Goal: Information Seeking & Learning: Learn about a topic

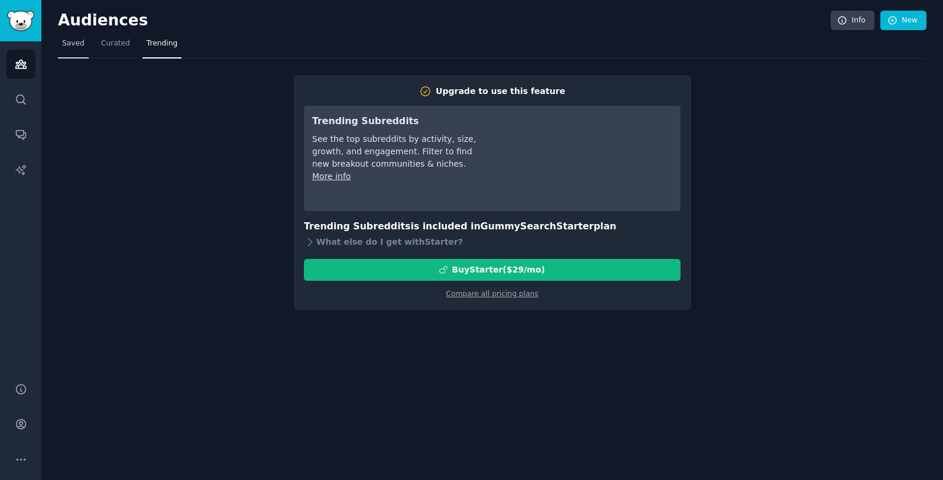
click at [80, 47] on span "Saved" at bounding box center [73, 43] width 22 height 11
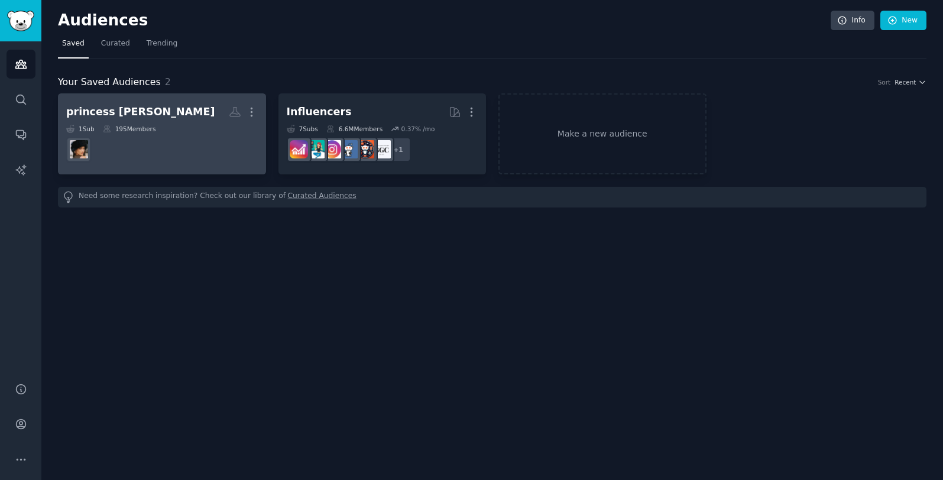
click at [205, 119] on h2 "princess [PERSON_NAME]" at bounding box center [162, 112] width 192 height 21
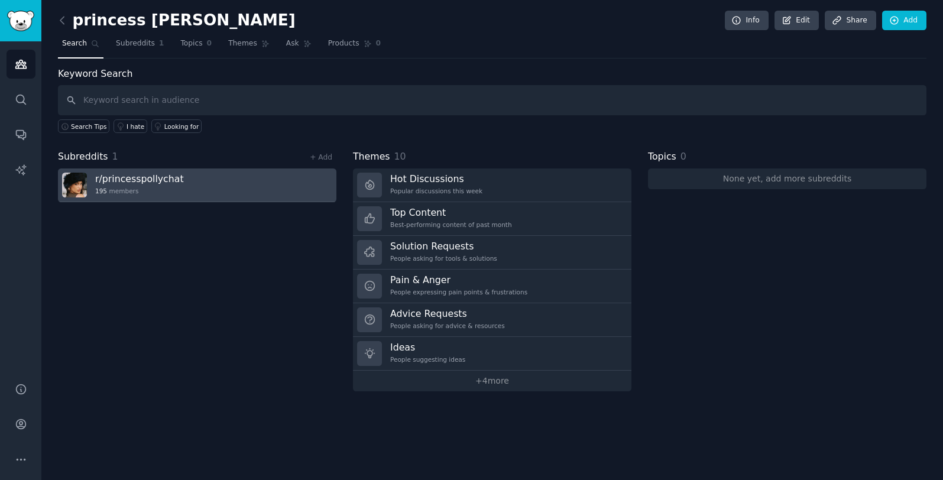
click at [219, 181] on link "r/ princesspollychat 195 members" at bounding box center [197, 186] width 278 height 34
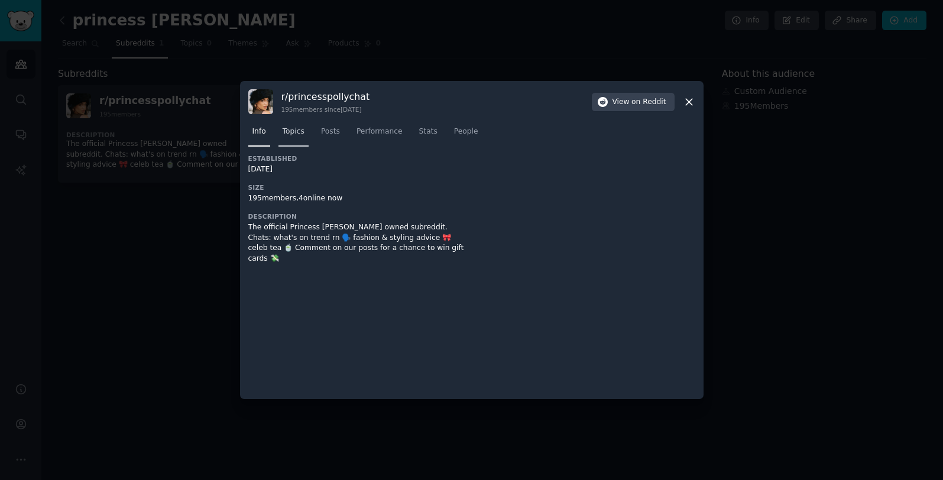
click at [297, 134] on span "Topics" at bounding box center [294, 132] width 22 height 11
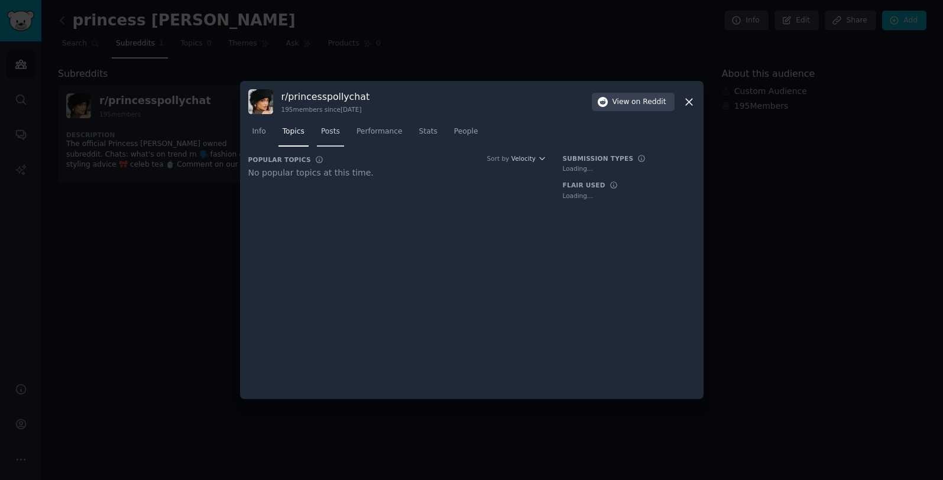
click at [332, 133] on span "Posts" at bounding box center [330, 132] width 19 height 11
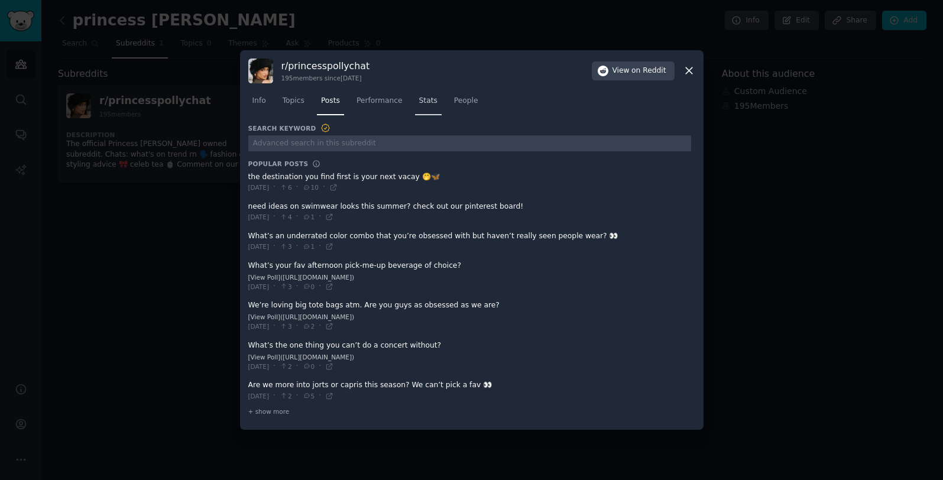
click at [437, 103] on link "Stats" at bounding box center [428, 104] width 27 height 24
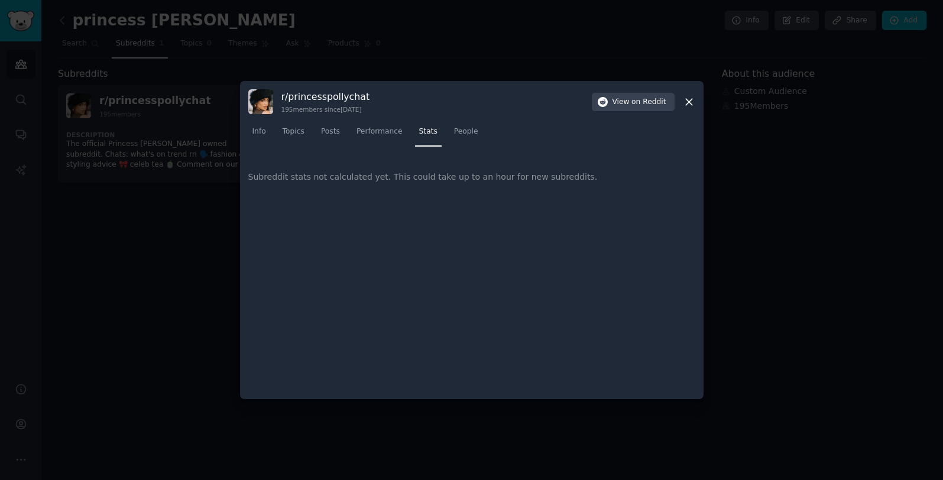
click at [689, 102] on icon at bounding box center [689, 102] width 7 height 7
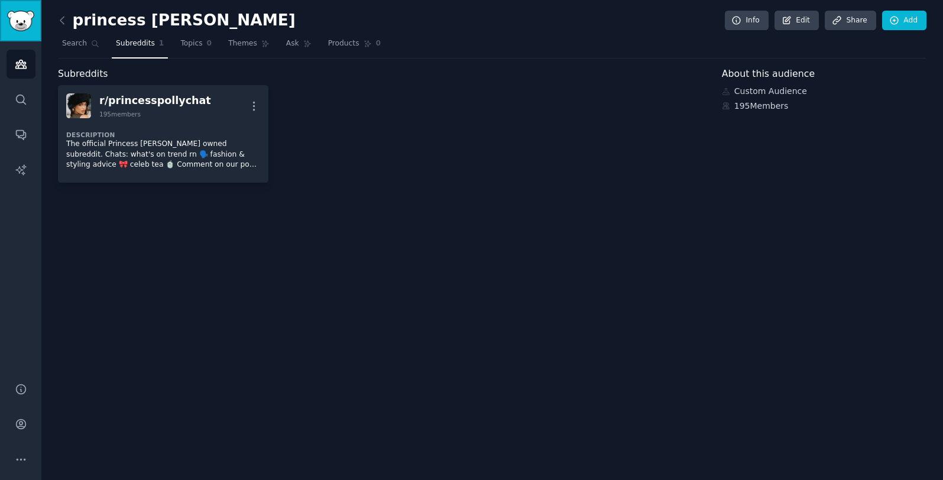
click at [28, 26] on img "Sidebar" at bounding box center [20, 21] width 27 height 21
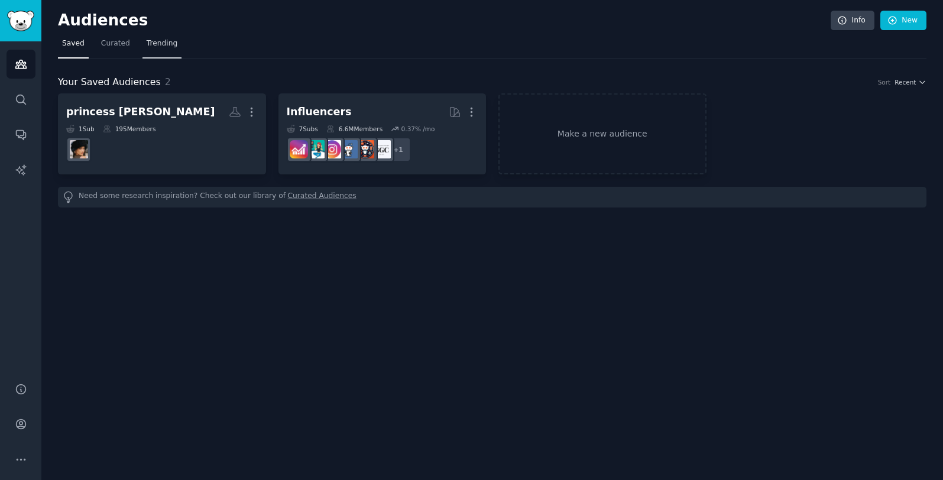
click at [171, 40] on span "Trending" at bounding box center [162, 43] width 31 height 11
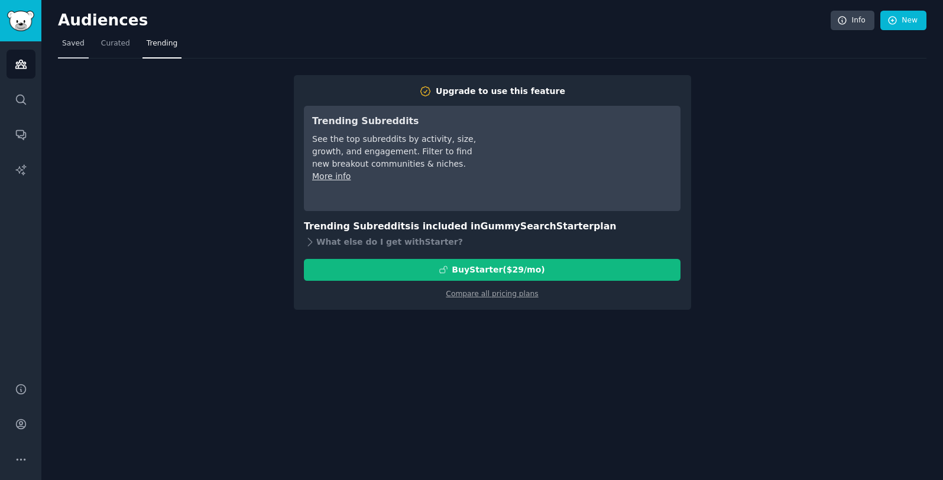
click at [67, 48] on span "Saved" at bounding box center [73, 43] width 22 height 11
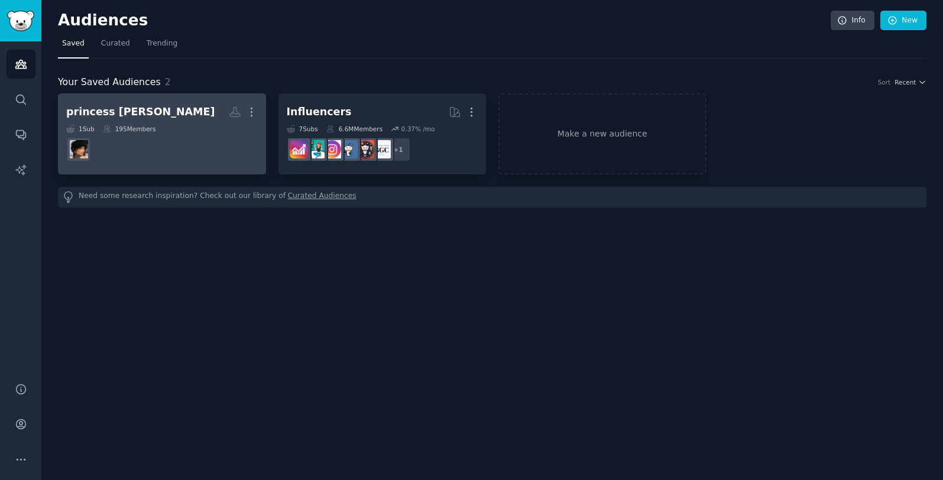
click at [166, 154] on dd at bounding box center [162, 149] width 192 height 33
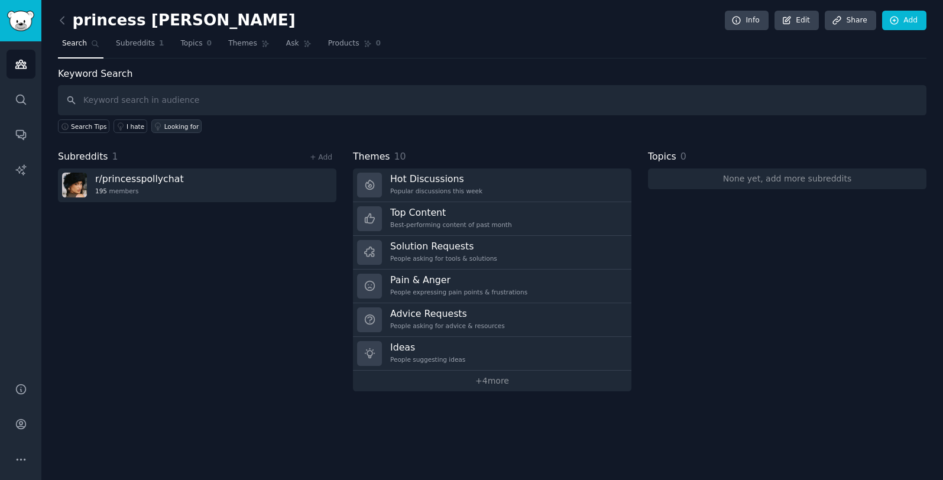
click at [186, 128] on div "Looking for" at bounding box center [181, 126] width 35 height 8
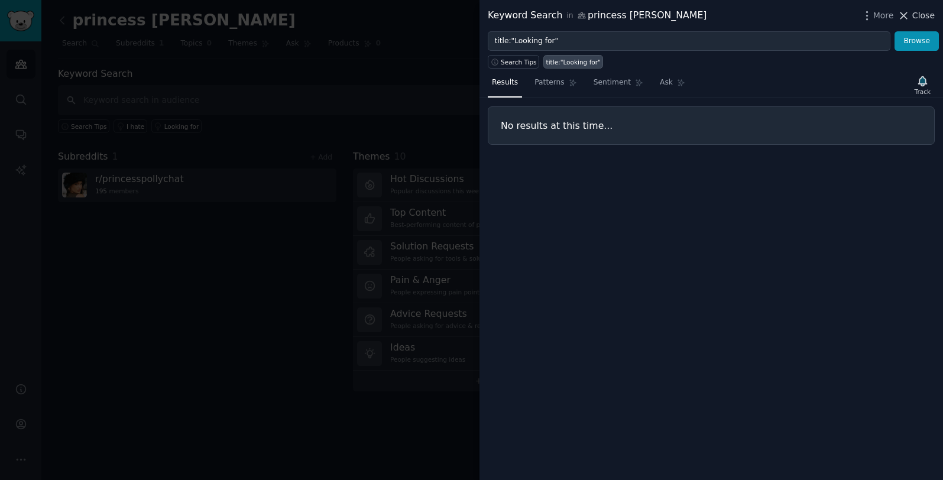
click at [923, 13] on span "Close" at bounding box center [923, 15] width 22 height 12
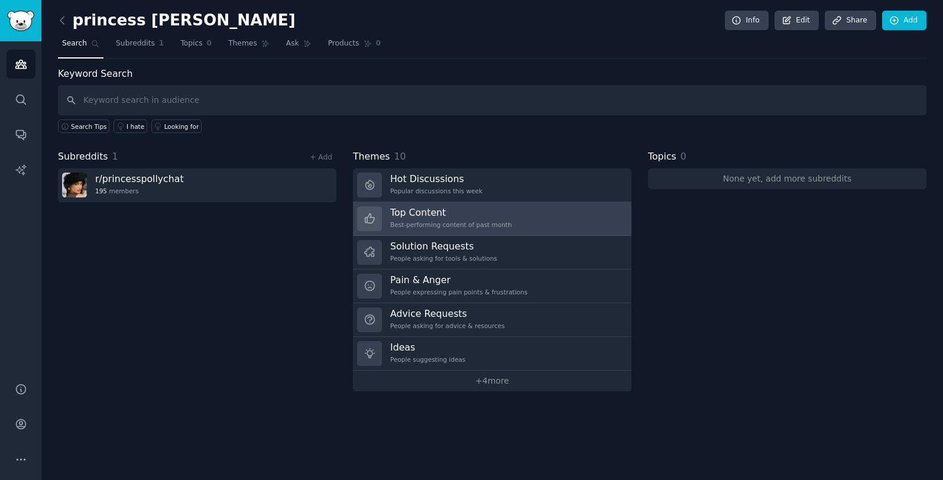
click at [455, 217] on h3 "Top Content" at bounding box center [451, 212] width 122 height 12
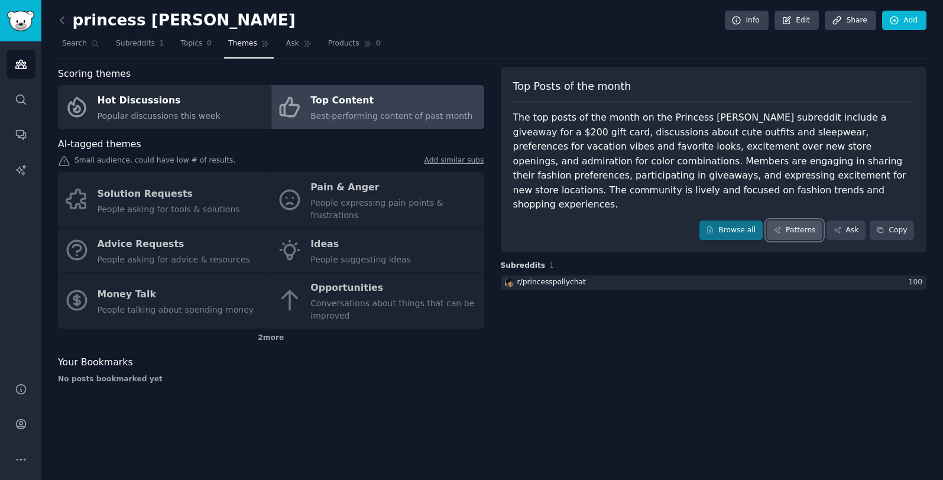
click at [805, 221] on link "Patterns" at bounding box center [795, 231] width 56 height 20
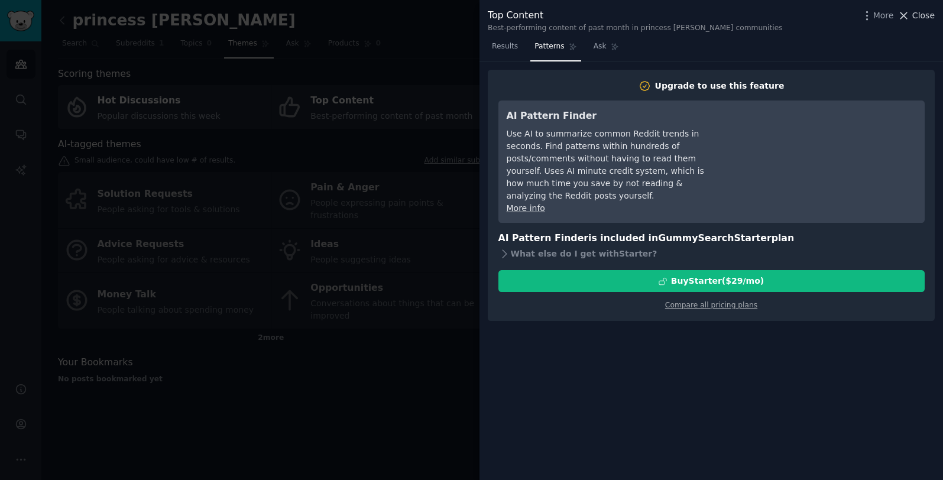
click at [920, 15] on span "Close" at bounding box center [923, 15] width 22 height 12
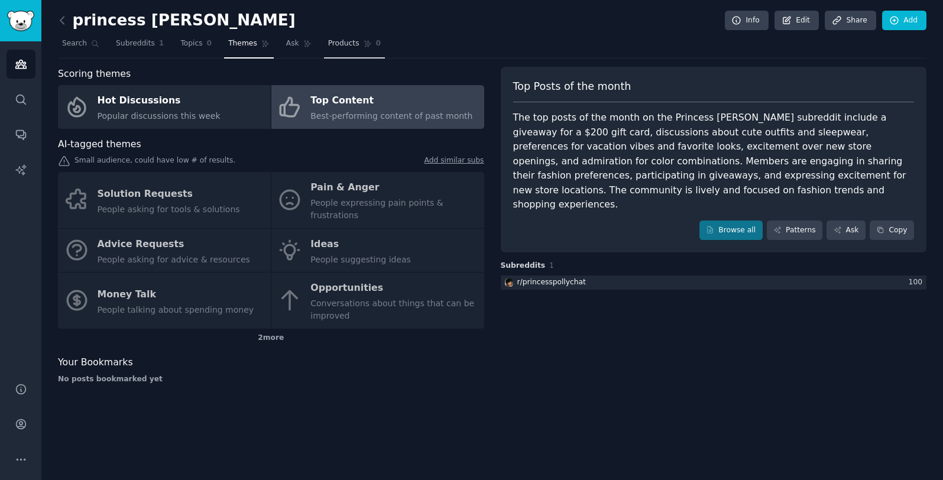
click at [348, 47] on span "Products" at bounding box center [343, 43] width 31 height 11
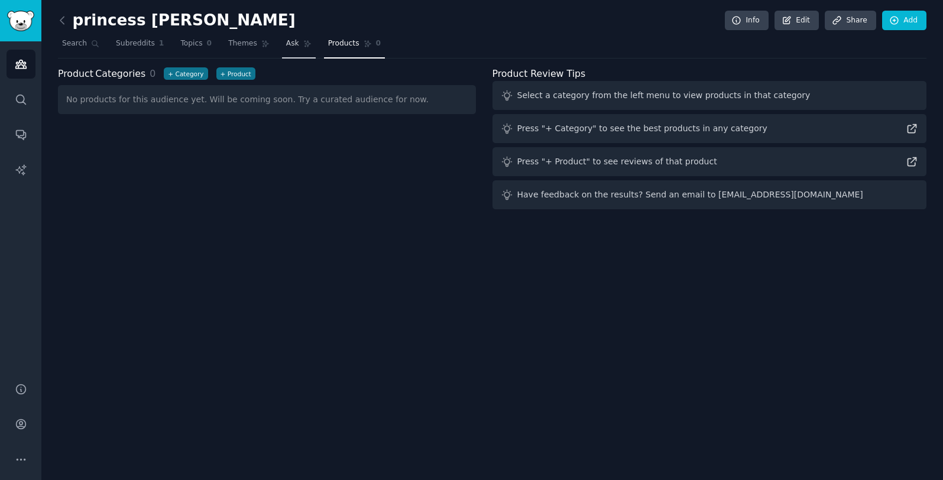
click at [291, 46] on span "Ask" at bounding box center [292, 43] width 13 height 11
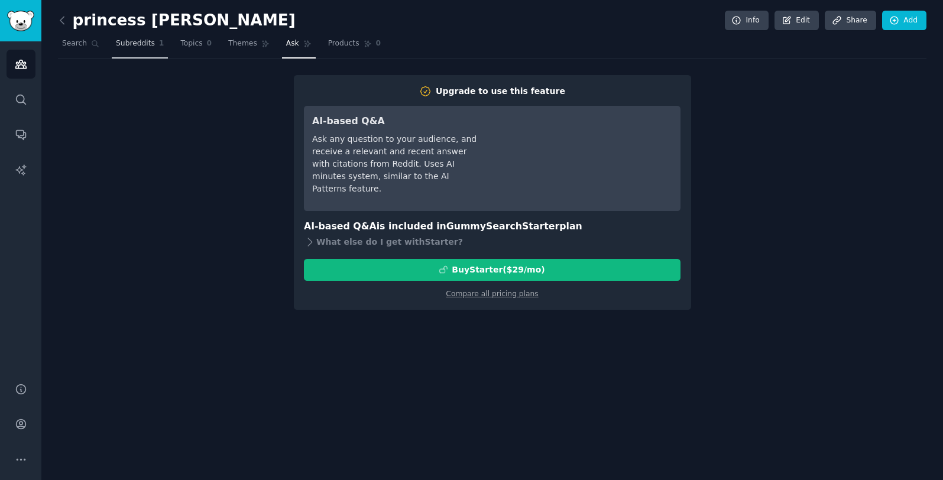
click at [145, 46] on span "Subreddits" at bounding box center [135, 43] width 39 height 11
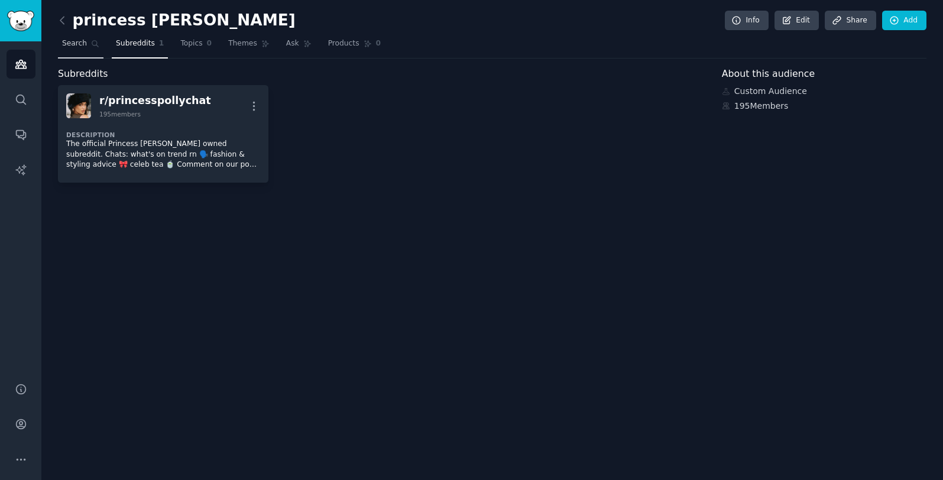
click at [80, 41] on span "Search" at bounding box center [74, 43] width 25 height 11
